Goal: Information Seeking & Learning: Understand process/instructions

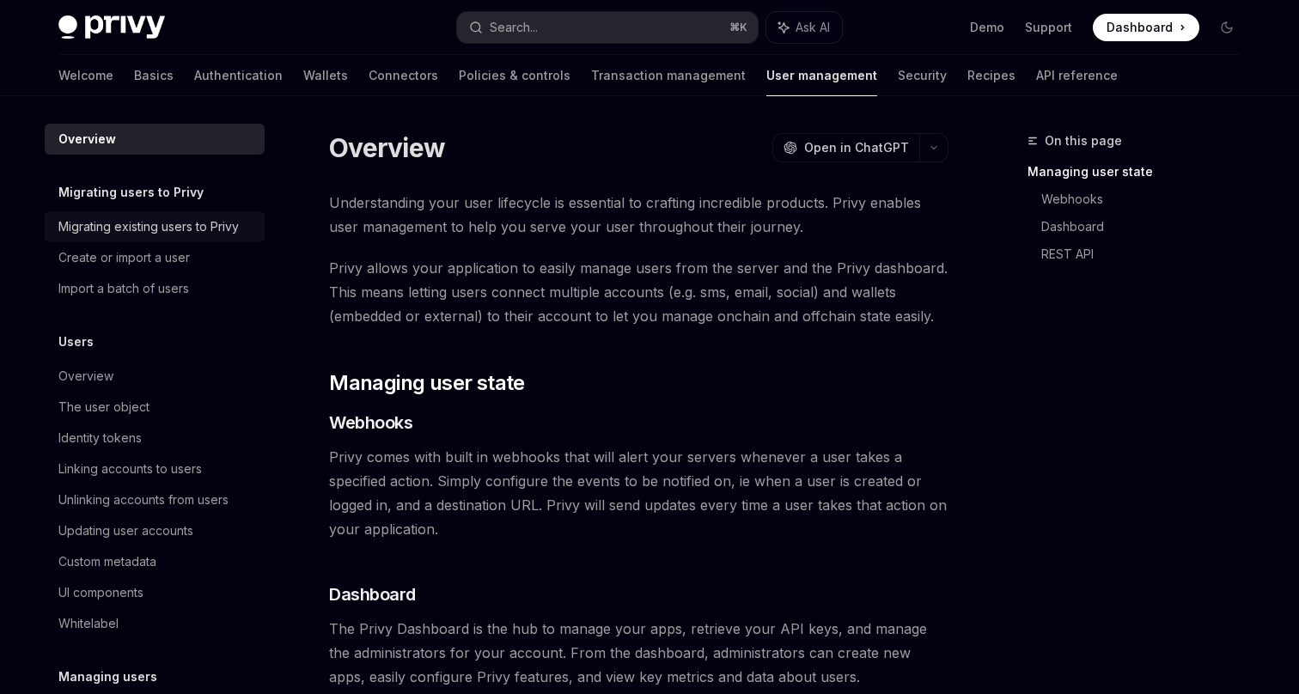
click at [175, 234] on div "Migrating existing users to Privy" at bounding box center [148, 227] width 180 height 21
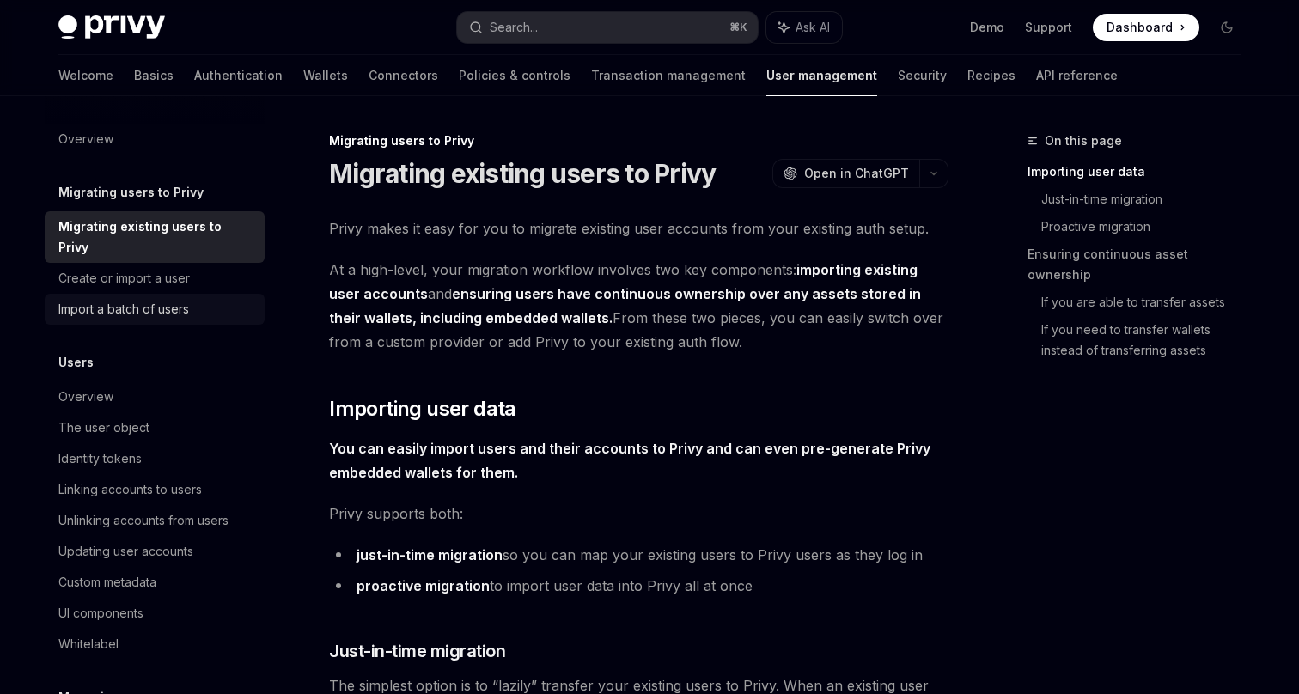
click at [172, 299] on div "Import a batch of users" at bounding box center [123, 309] width 131 height 21
type textarea "*"
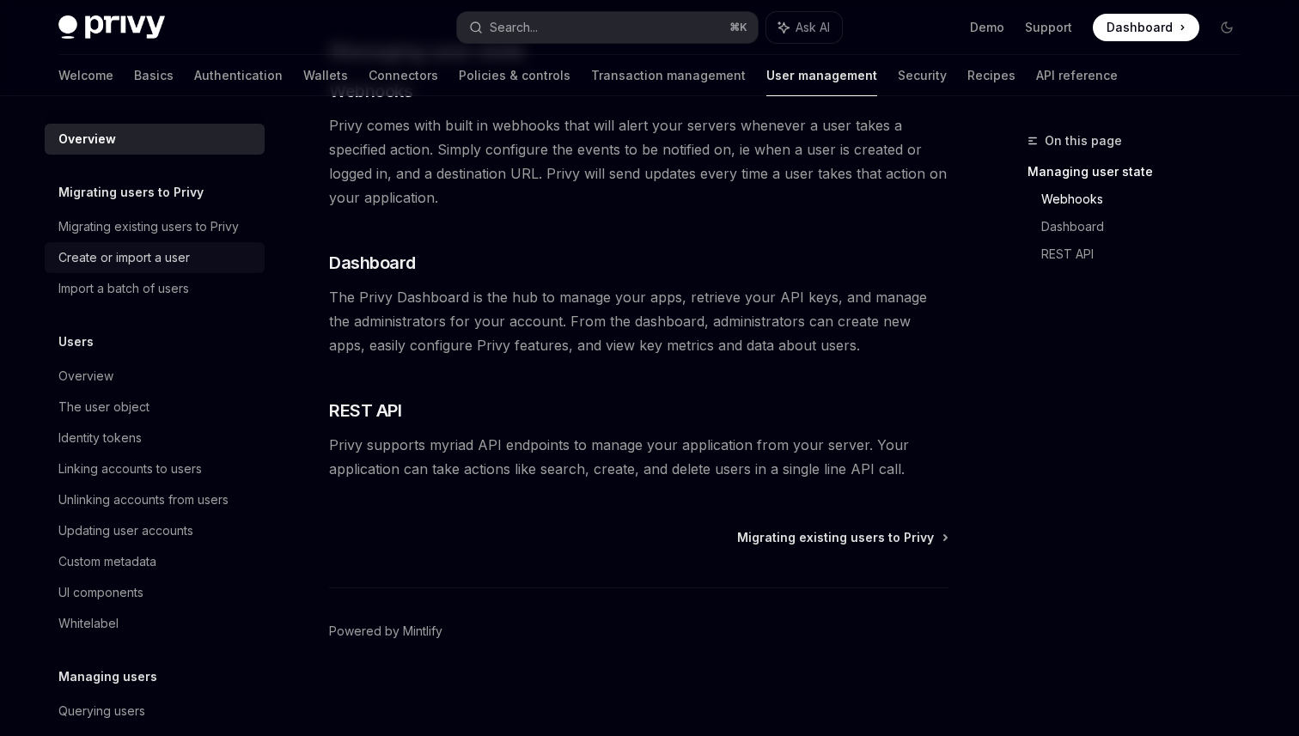
click at [147, 248] on div "Create or import a user" at bounding box center [123, 257] width 131 height 21
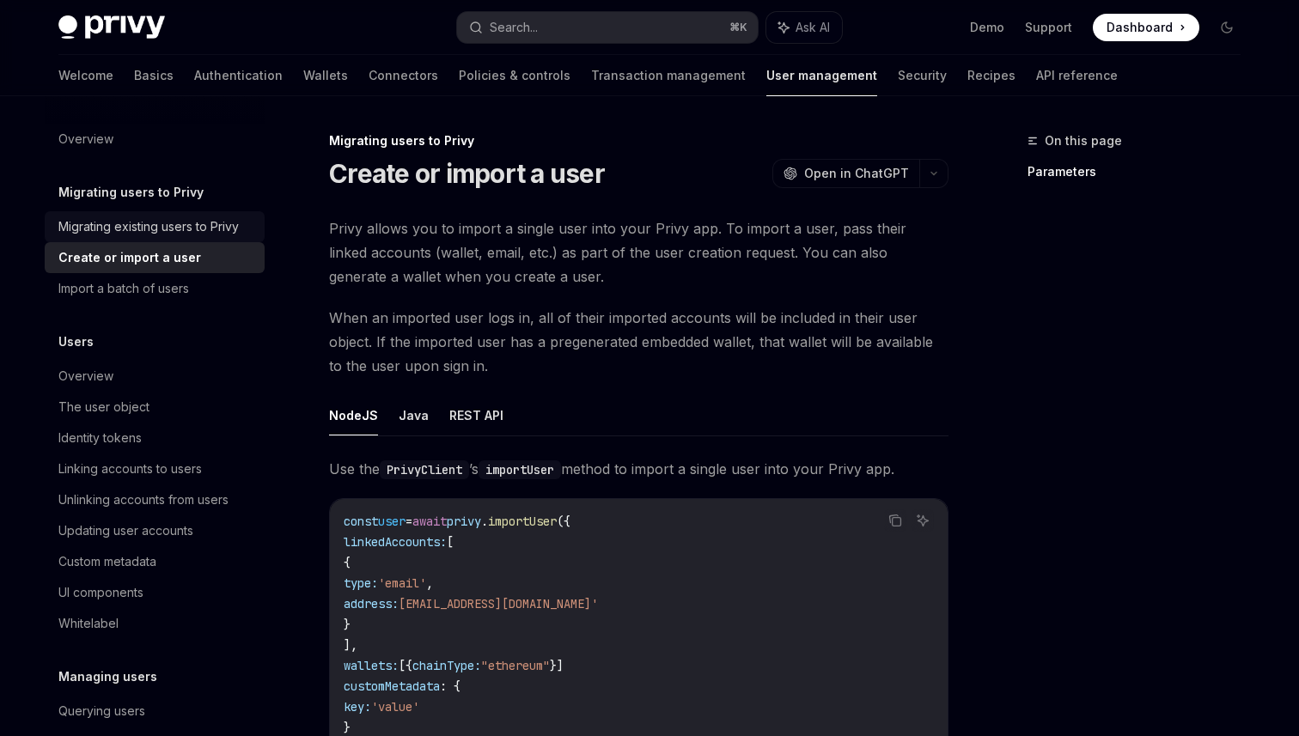
click at [161, 234] on div "Migrating existing users to Privy" at bounding box center [148, 227] width 180 height 21
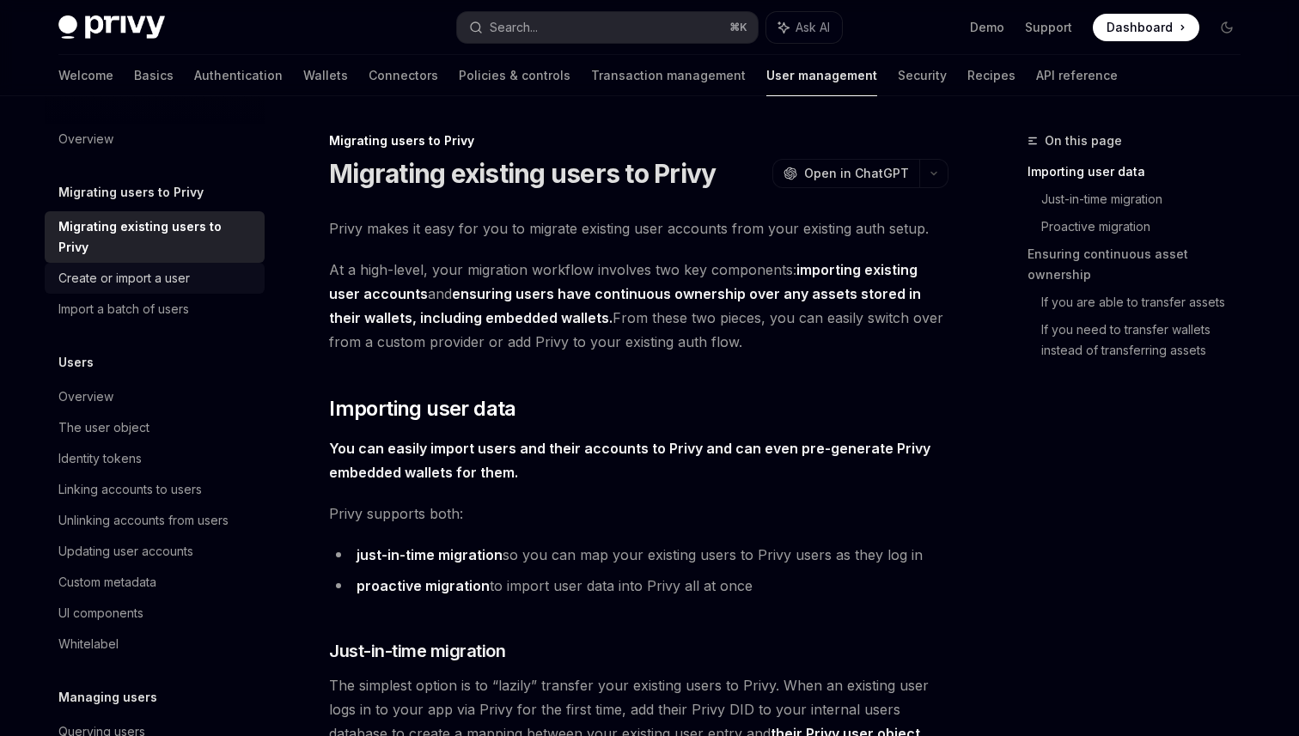
click at [164, 268] on div "Create or import a user" at bounding box center [123, 278] width 131 height 21
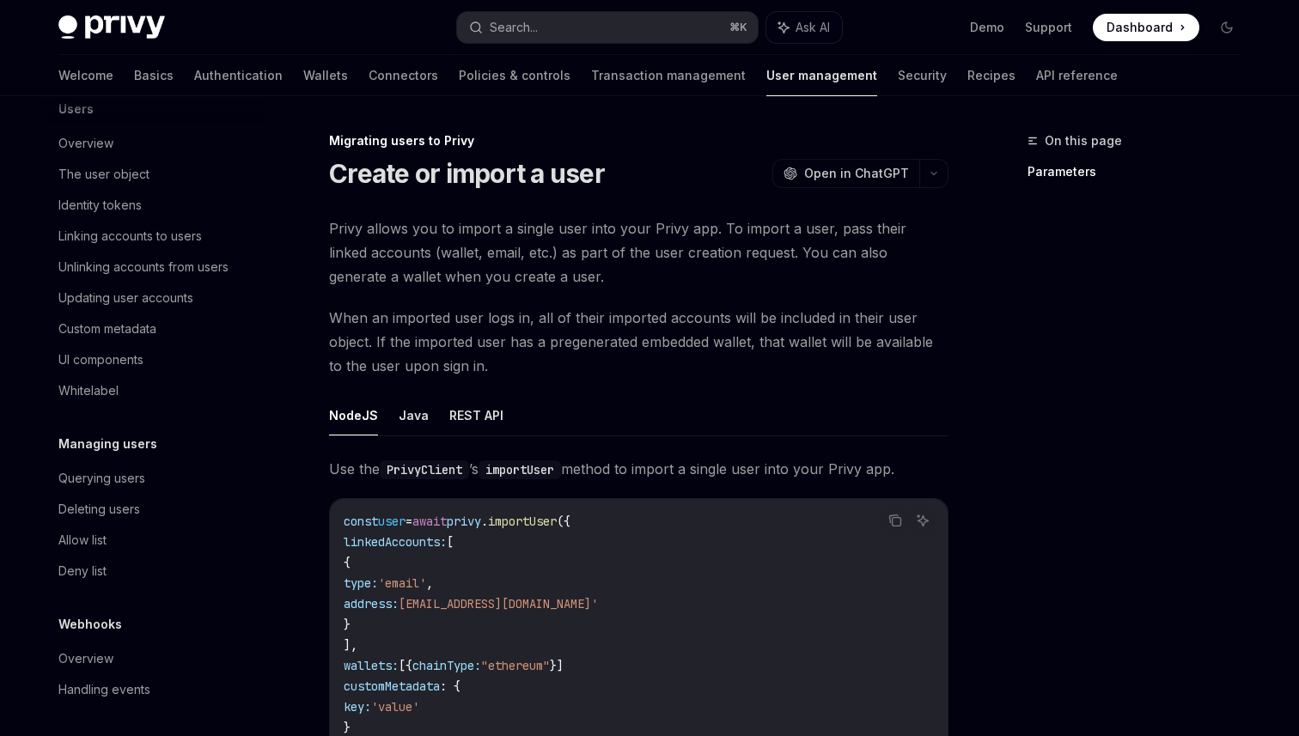
scroll to position [236, 0]
click at [140, 482] on div "Querying users" at bounding box center [101, 475] width 87 height 21
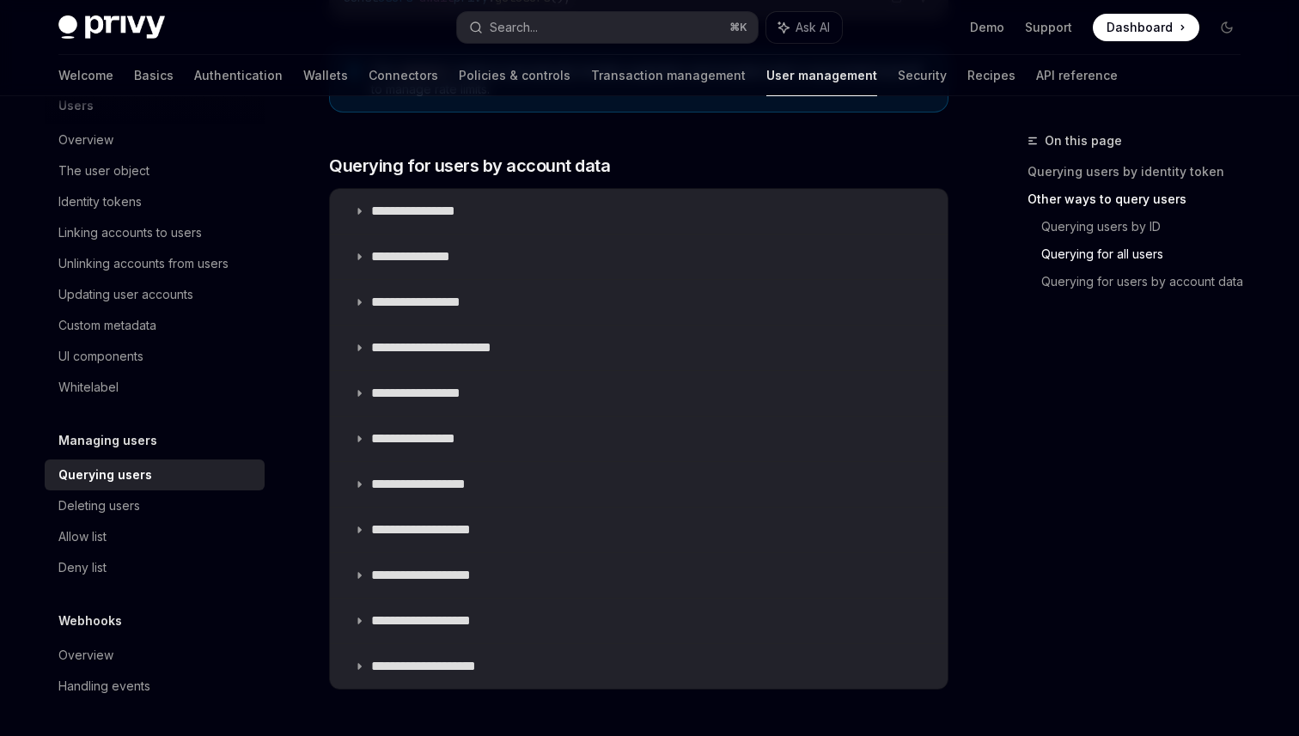
scroll to position [1023, 0]
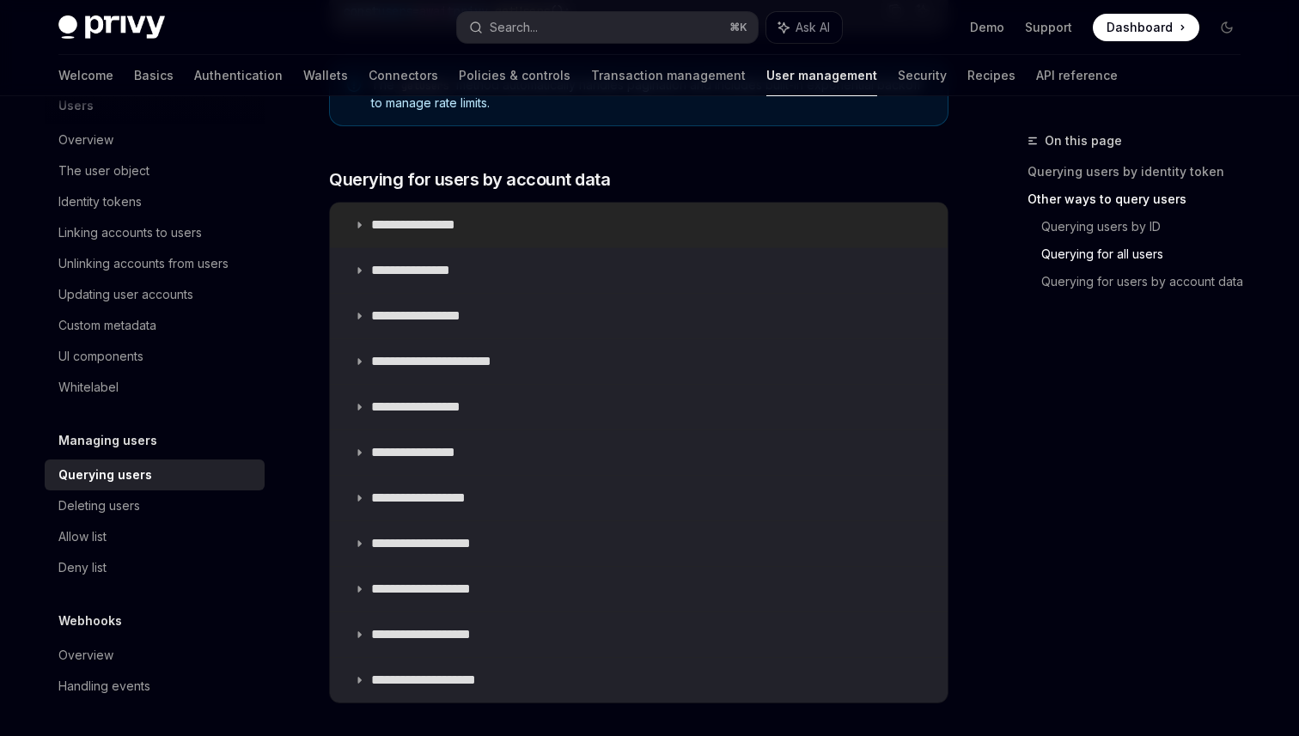
click at [474, 237] on summary "**********" at bounding box center [639, 225] width 618 height 45
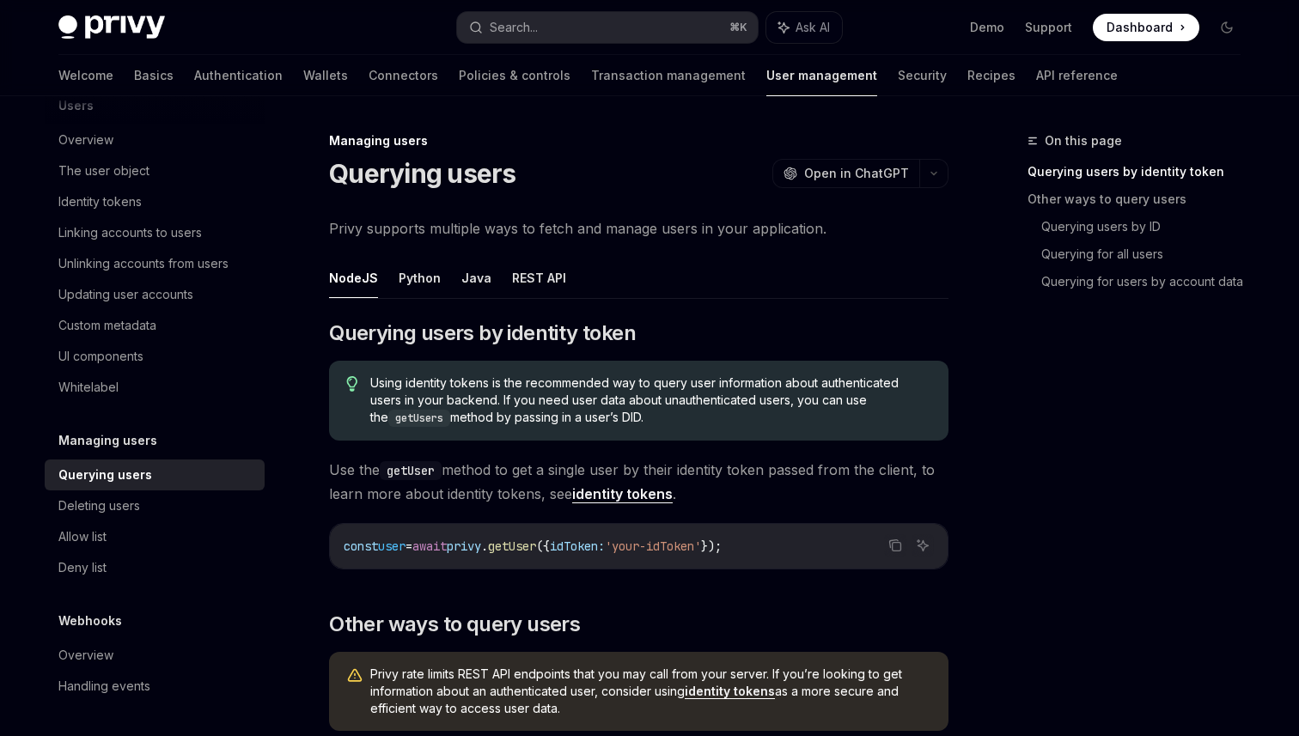
click at [444, 272] on ul "NodeJS Python Java REST API" at bounding box center [639, 278] width 620 height 41
click at [420, 273] on button "Python" at bounding box center [420, 278] width 42 height 40
click at [454, 274] on ul "NodeJS Python Java REST API" at bounding box center [639, 278] width 620 height 41
click at [473, 282] on button "Java" at bounding box center [476, 278] width 30 height 40
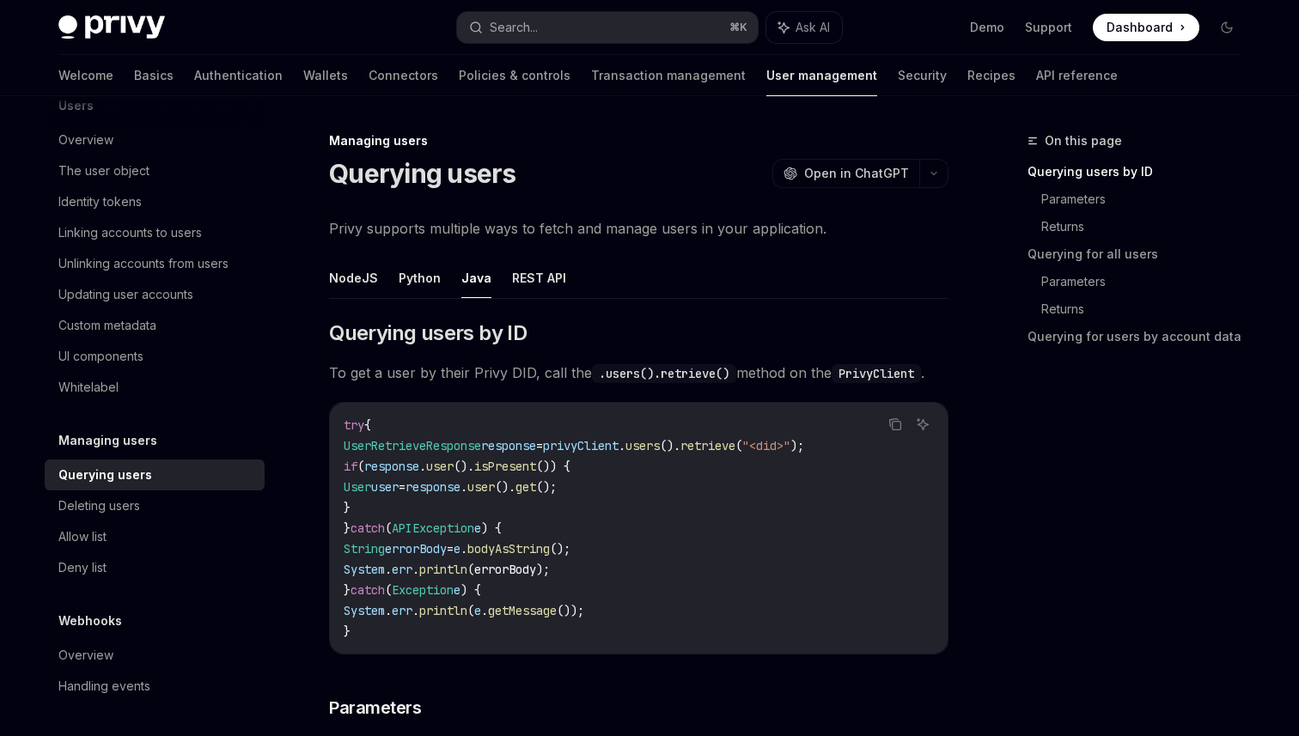
click at [504, 282] on ul "NodeJS Python Java REST API" at bounding box center [639, 278] width 620 height 41
click at [518, 283] on button "REST API" at bounding box center [539, 278] width 54 height 40
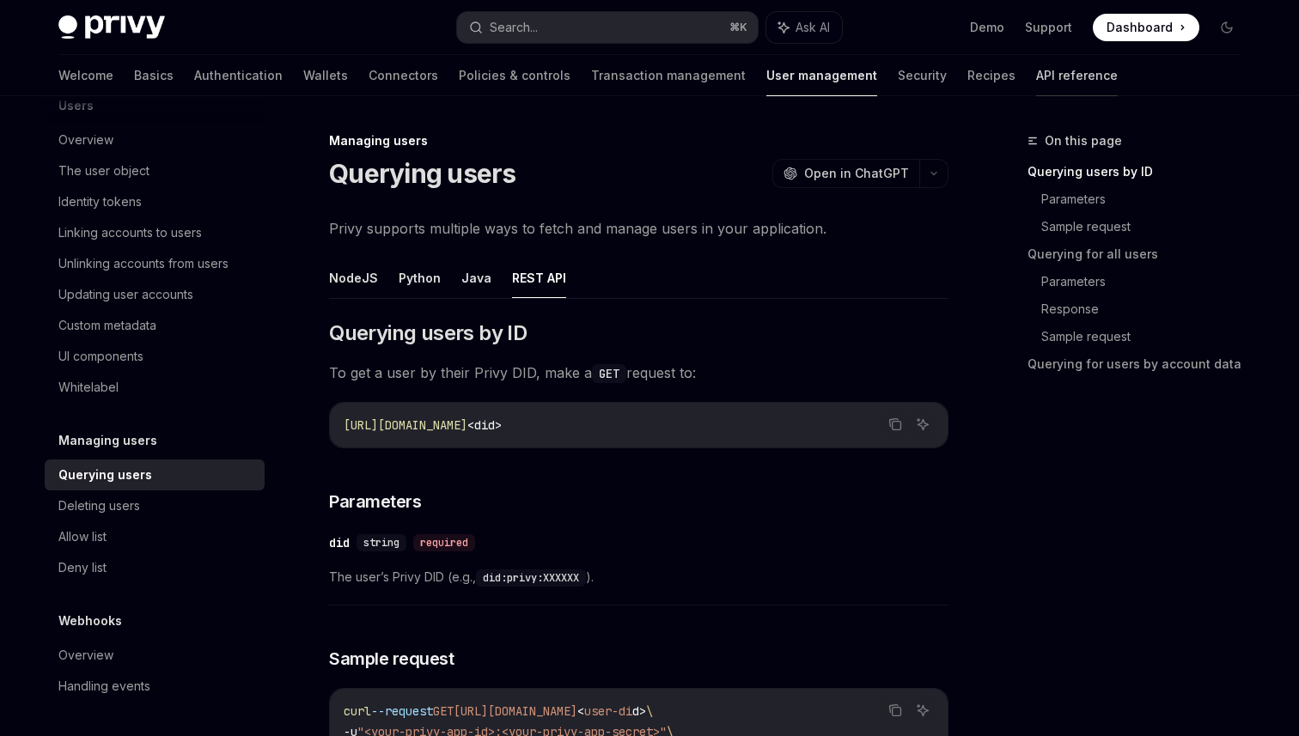
click at [1036, 71] on link "API reference" at bounding box center [1077, 75] width 82 height 41
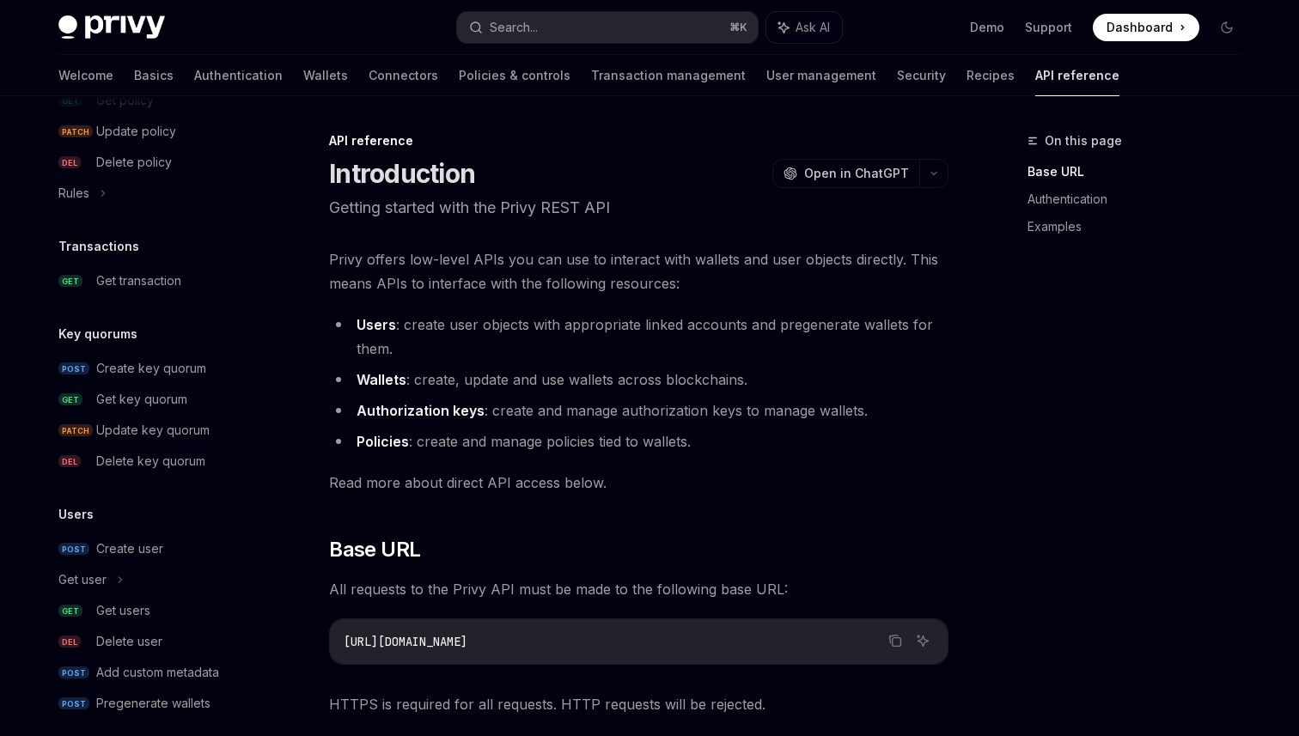
scroll to position [1016, 0]
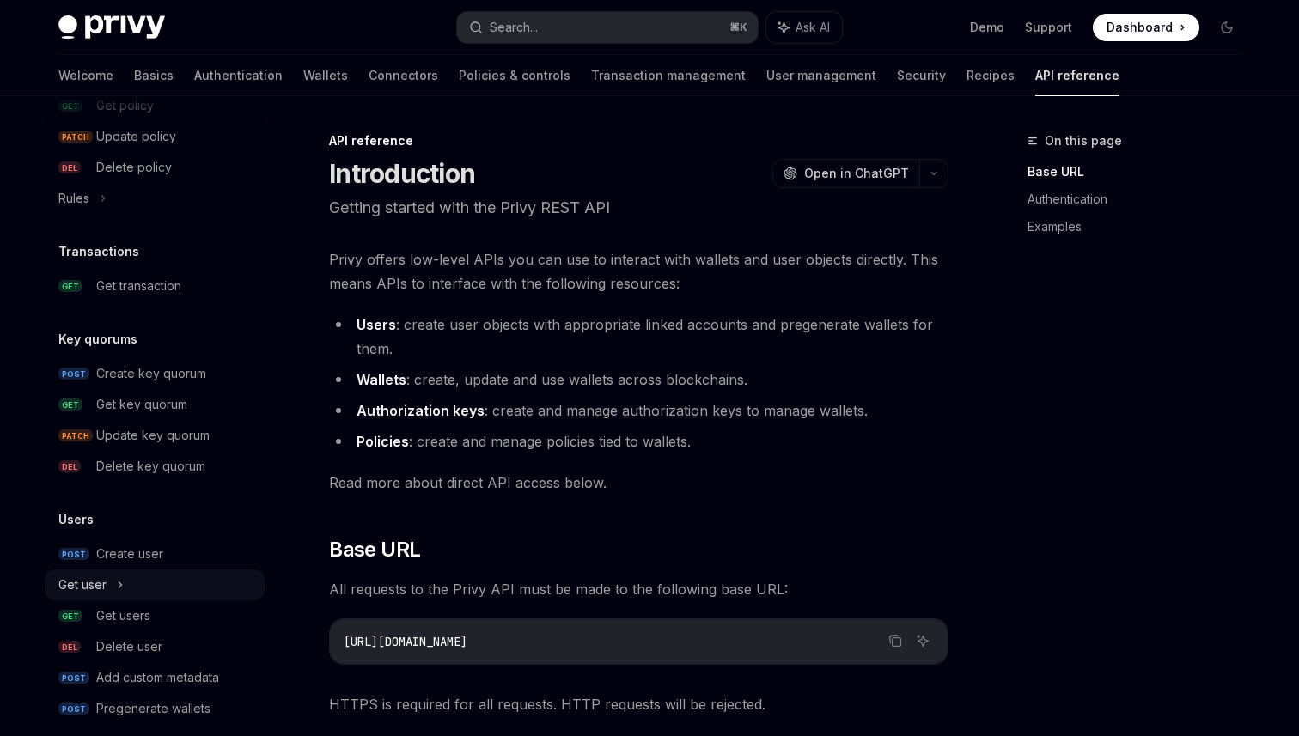
click at [150, 589] on div "Get user" at bounding box center [155, 585] width 220 height 31
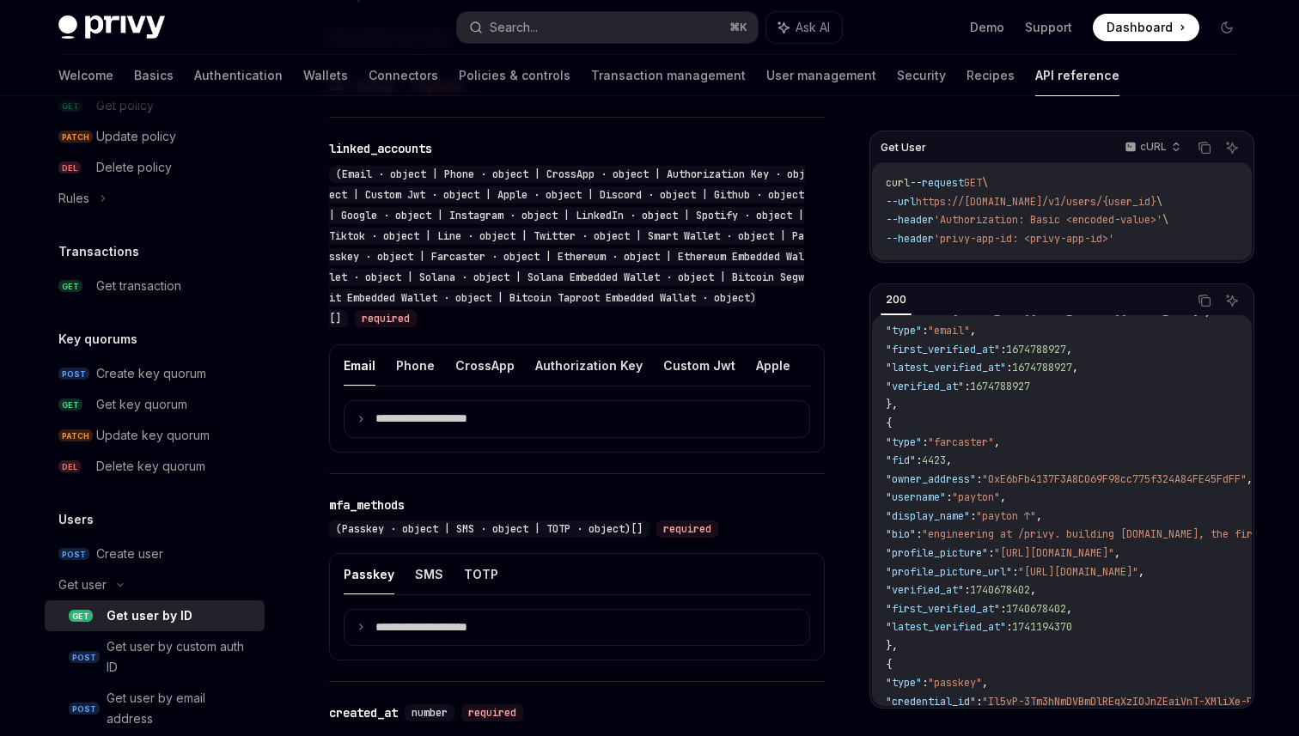
scroll to position [107, 0]
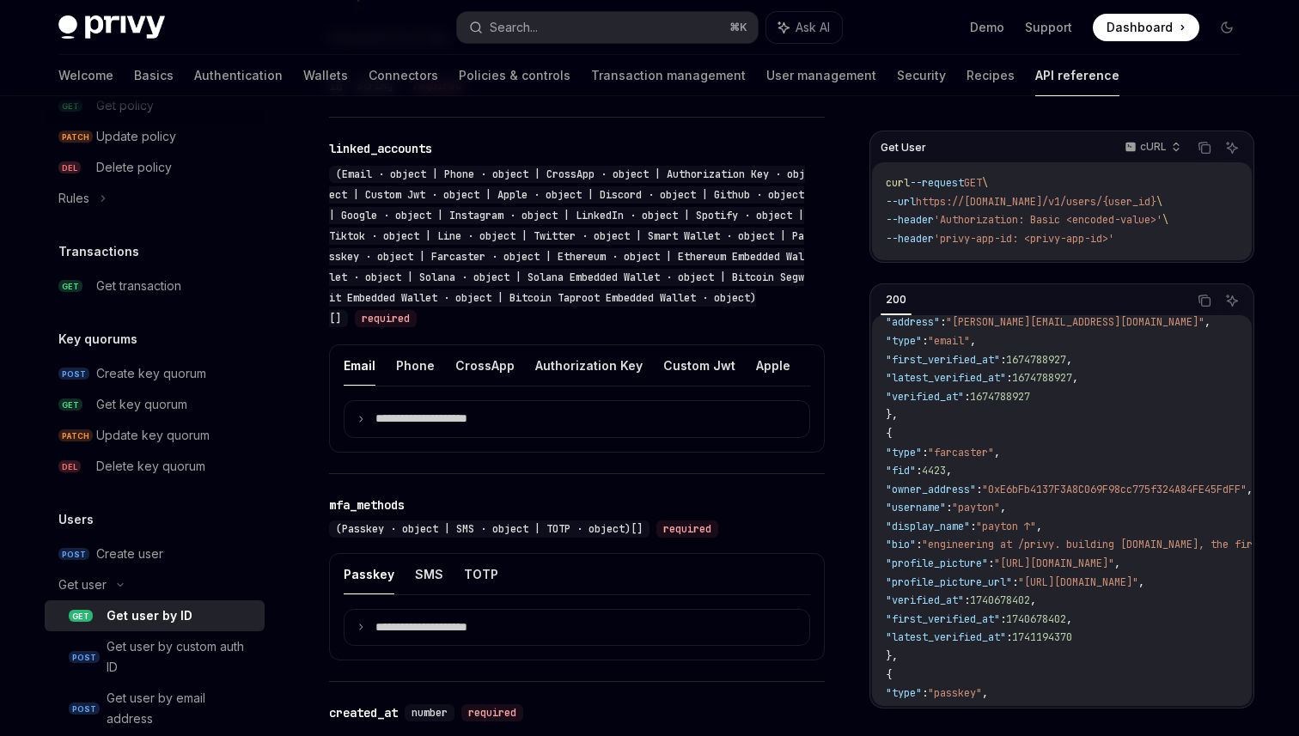
click at [994, 456] on span ""farcaster"" at bounding box center [961, 453] width 66 height 14
click at [1000, 510] on span ""payton"" at bounding box center [976, 508] width 48 height 14
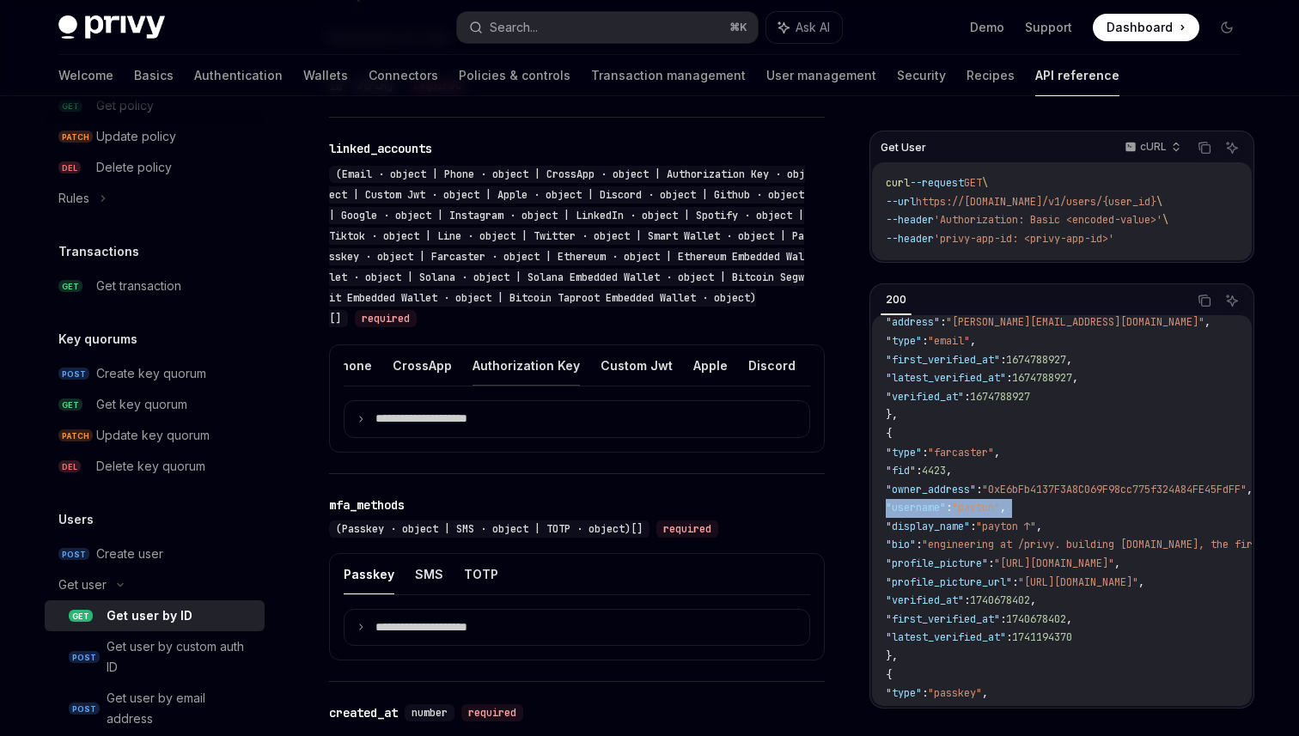
scroll to position [0, 76]
click at [671, 362] on ul "Email Phone CrossApp Authorization Key Custom Jwt Apple Discord Github Google I…" at bounding box center [577, 365] width 467 height 41
click at [683, 366] on button "Apple" at bounding box center [698, 365] width 34 height 40
type textarea "*"
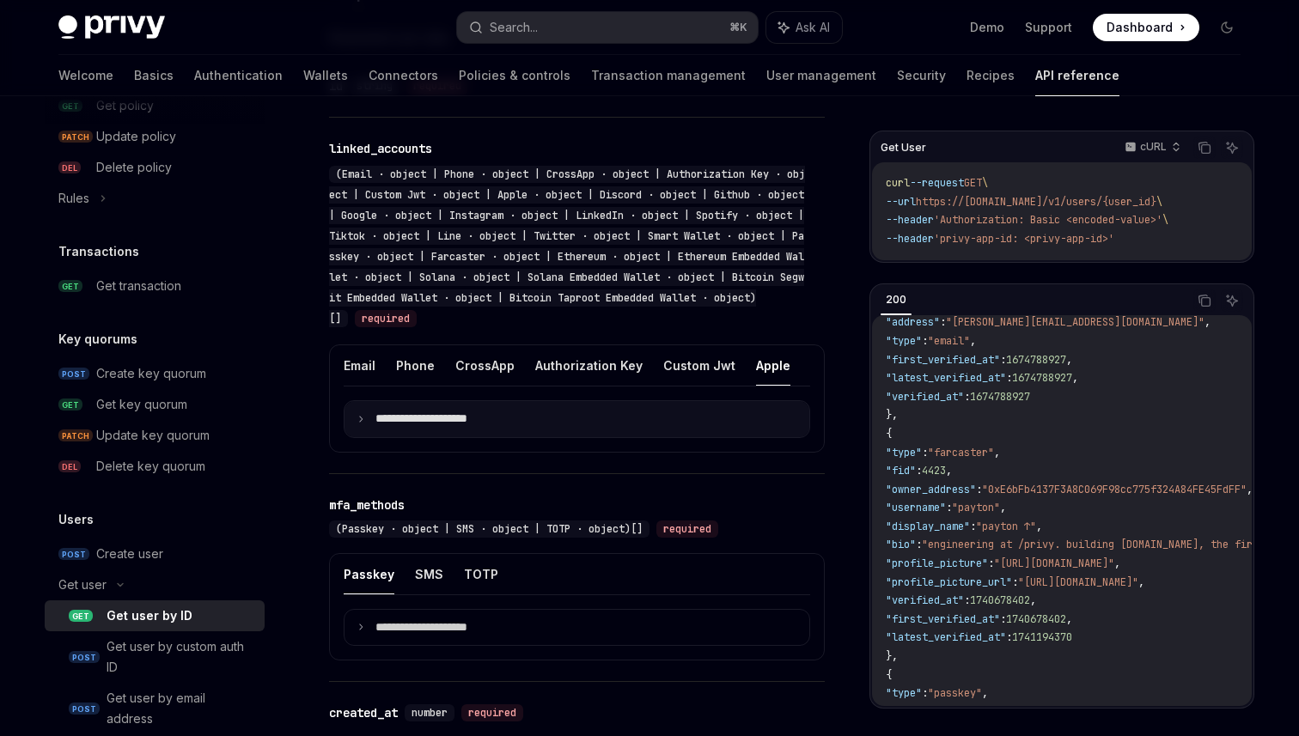
click at [412, 412] on p "**********" at bounding box center [434, 419] width 119 height 15
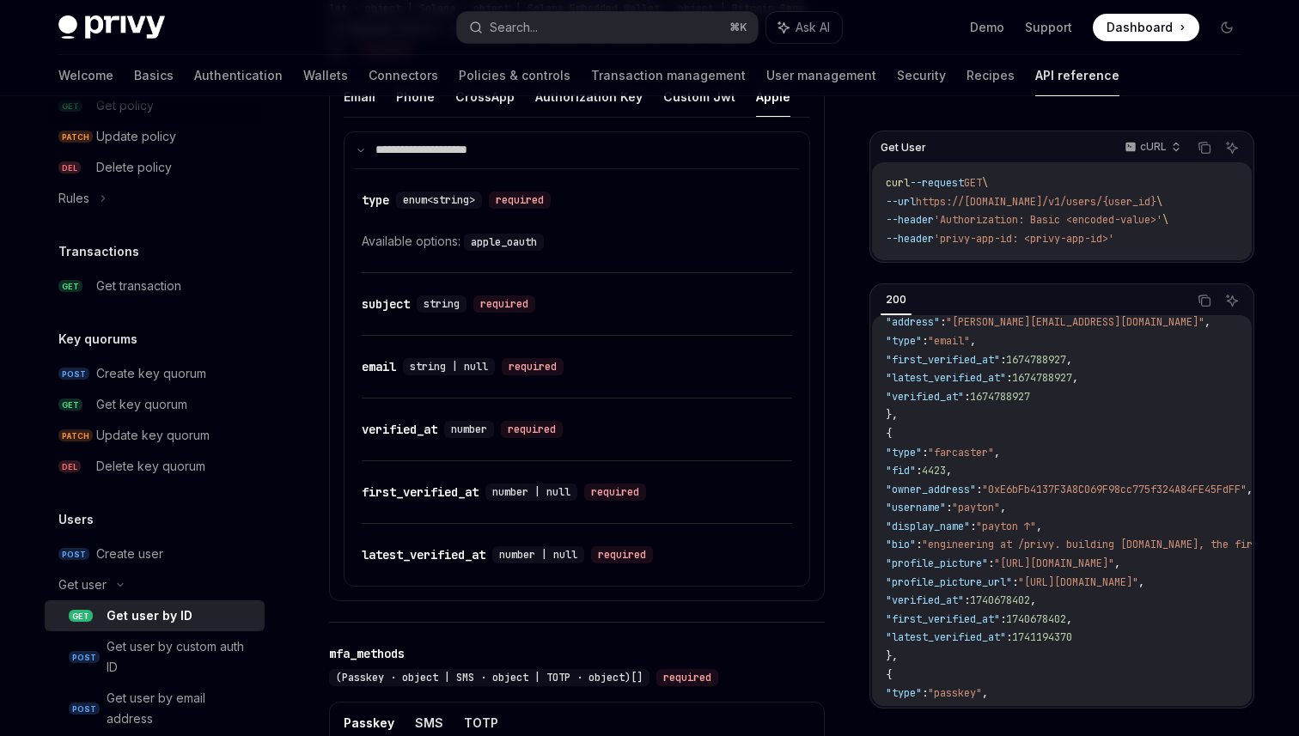
scroll to position [1126, 0]
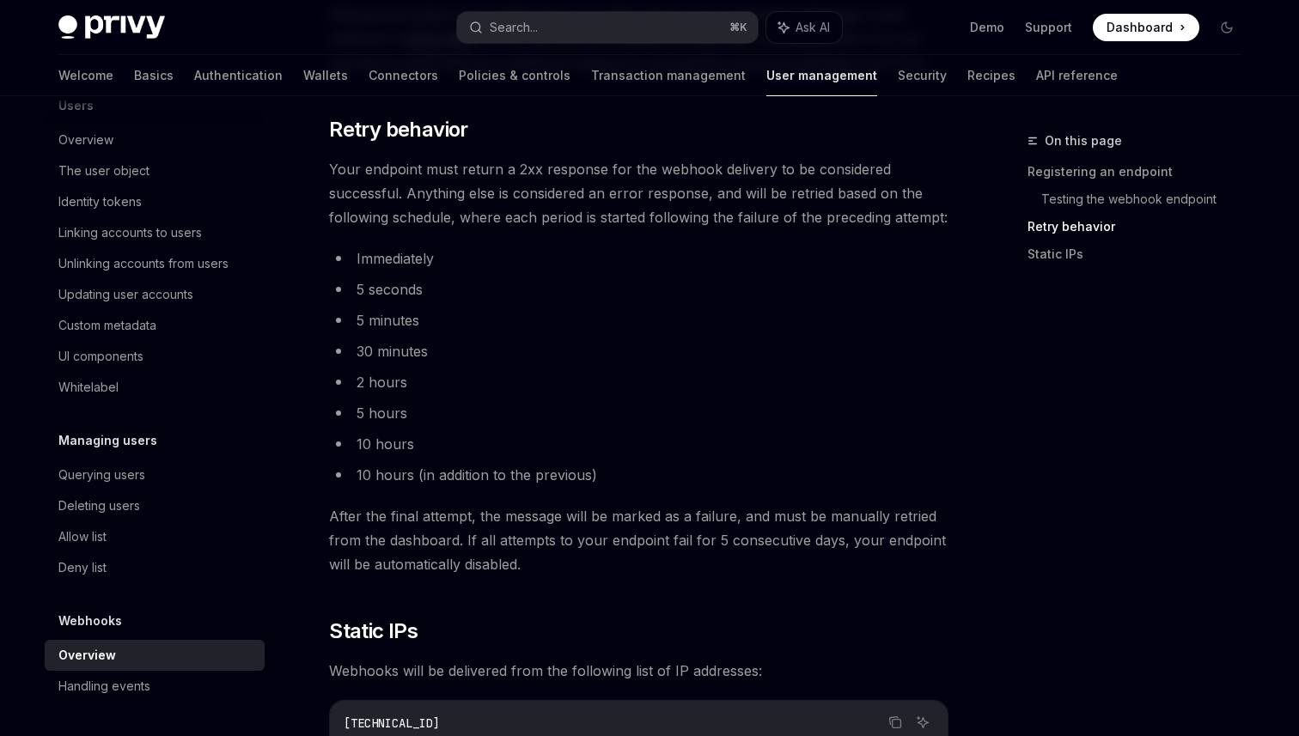
scroll to position [1861, 0]
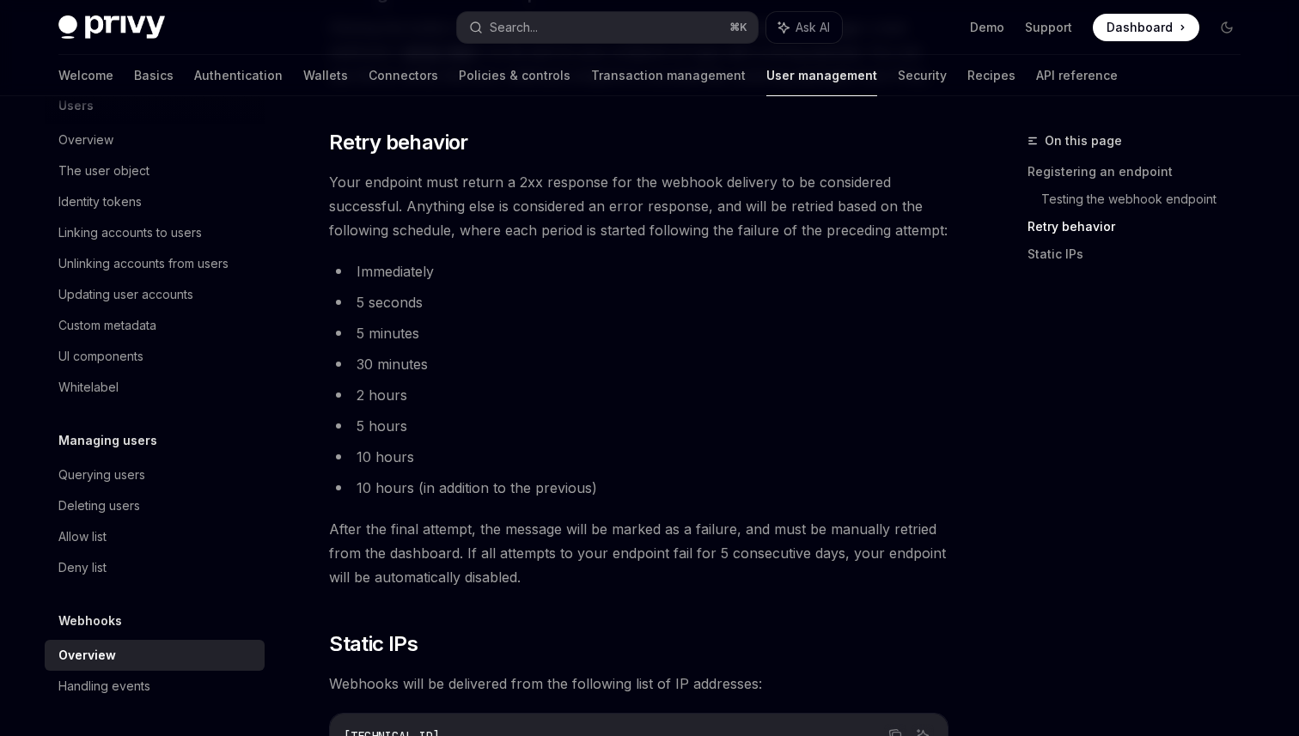
click at [497, 523] on span "After the final attempt, the message will be marked as a failure, and must be m…" at bounding box center [639, 553] width 620 height 72
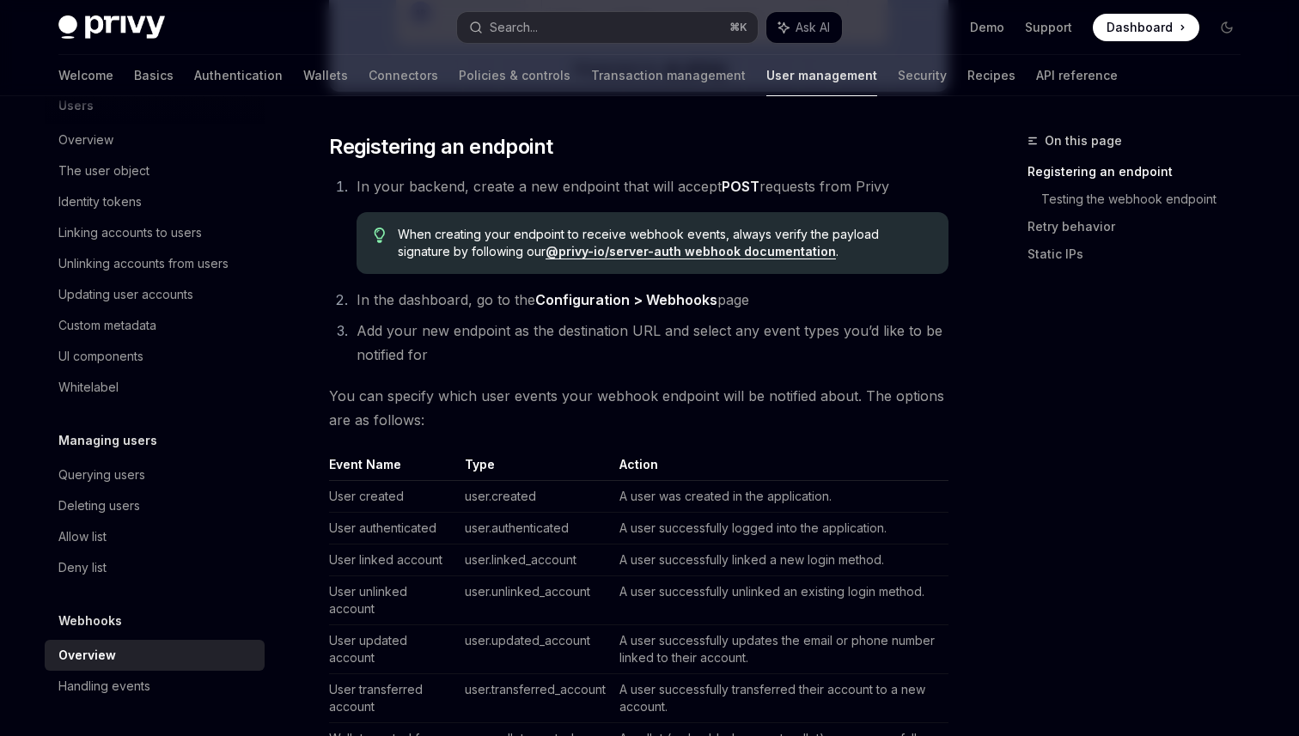
scroll to position [769, 0]
click at [1022, 522] on div "On this page Registering an endpoint Testing the webhook endpoint Retry behavio…" at bounding box center [1123, 434] width 261 height 606
